Goal: Navigation & Orientation: Find specific page/section

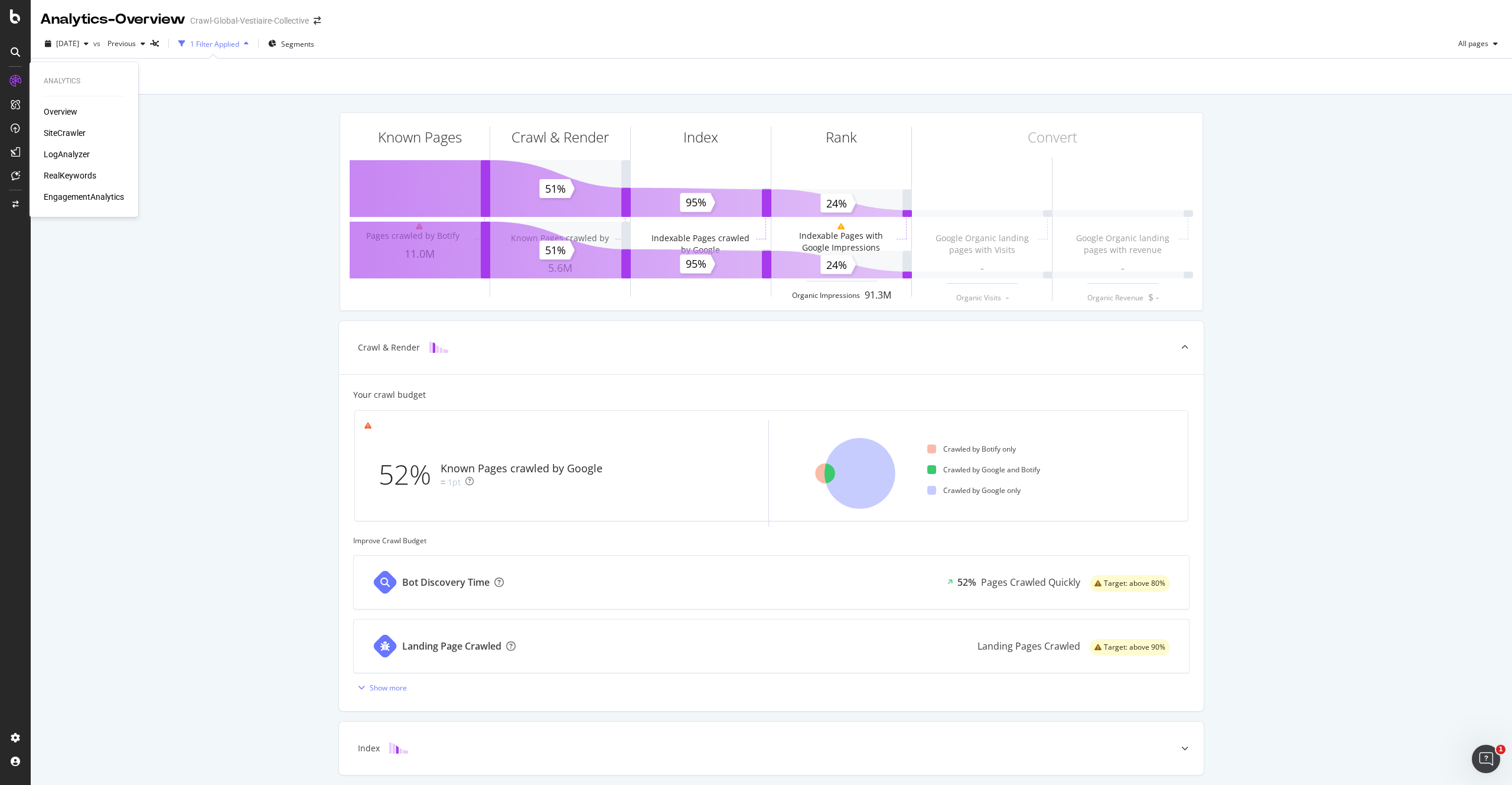
click at [66, 155] on div "LogAnalyzer" at bounding box center [67, 154] width 46 height 12
